Goal: Information Seeking & Learning: Learn about a topic

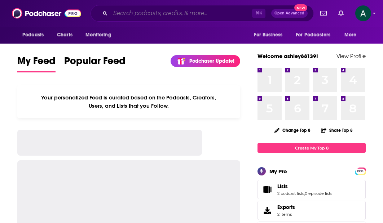
click at [140, 12] on input "Search podcasts, credits, & more..." at bounding box center [181, 14] width 142 height 12
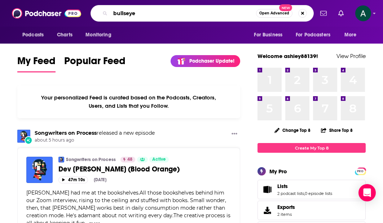
type input "bullseye"
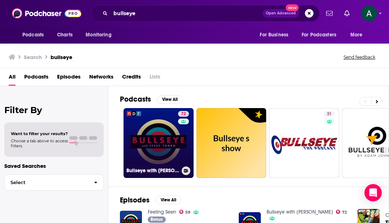
click at [149, 139] on link "72 Bullseye with [PERSON_NAME]" at bounding box center [158, 143] width 70 height 70
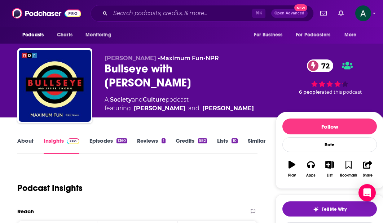
click at [106, 142] on link "Episodes 1360" at bounding box center [109, 146] width 38 height 17
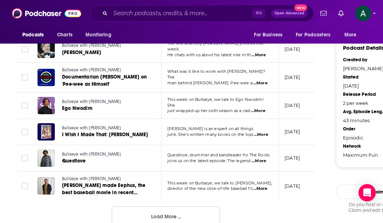
scroll to position [751, 0]
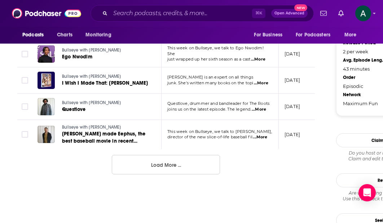
click at [176, 163] on button "Load More ..." at bounding box center [166, 164] width 108 height 19
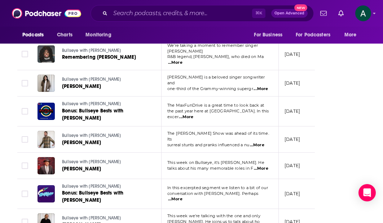
scroll to position [1372, 0]
